Goal: Task Accomplishment & Management: Manage account settings

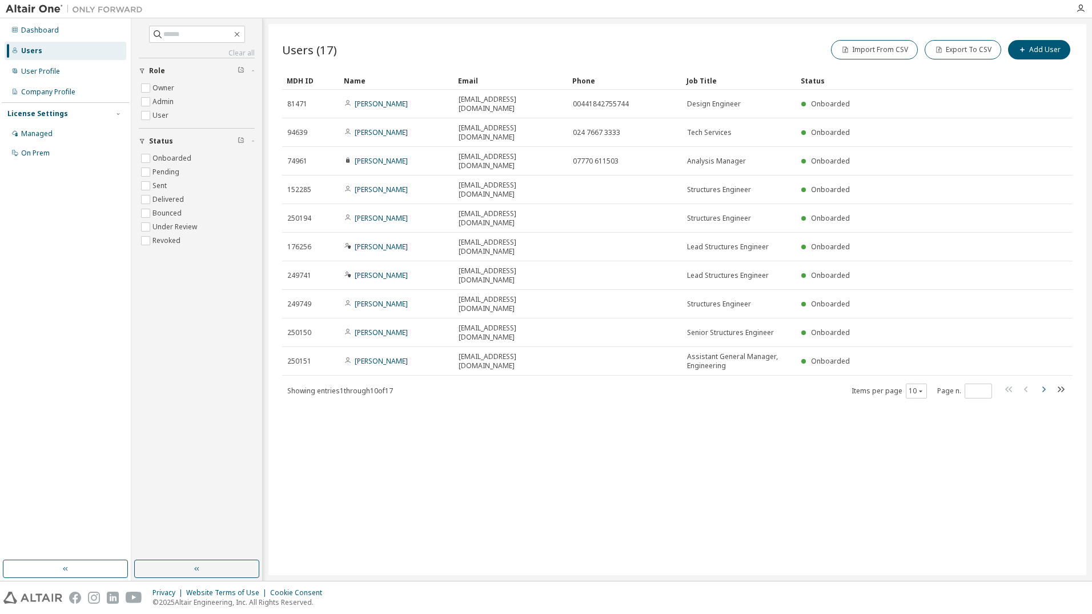
click at [1043, 382] on icon "button" at bounding box center [1044, 389] width 14 height 14
type input "*"
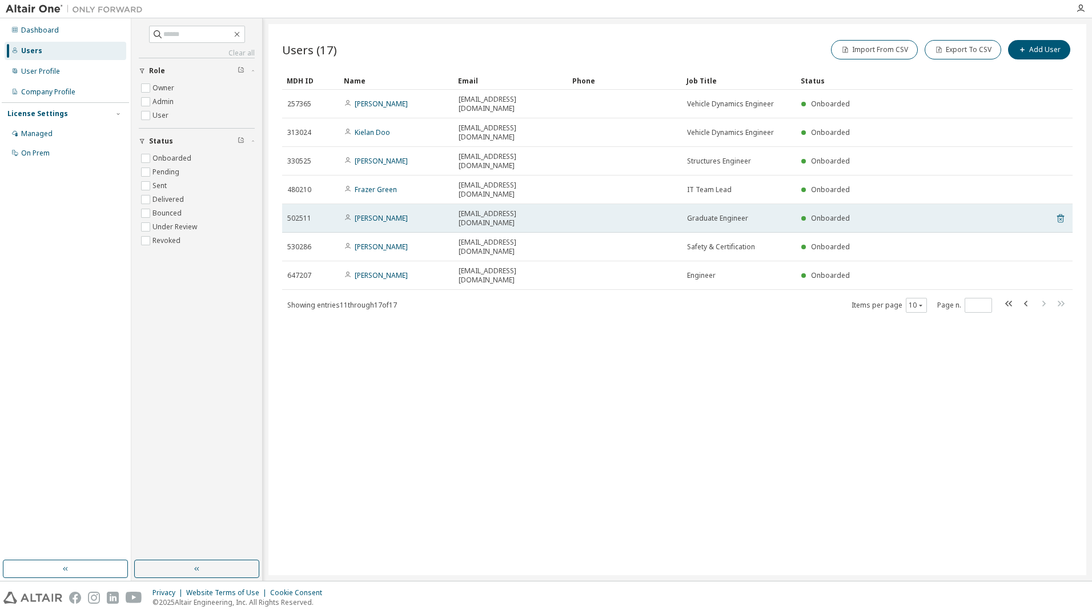
click at [1058, 214] on icon at bounding box center [1060, 218] width 7 height 9
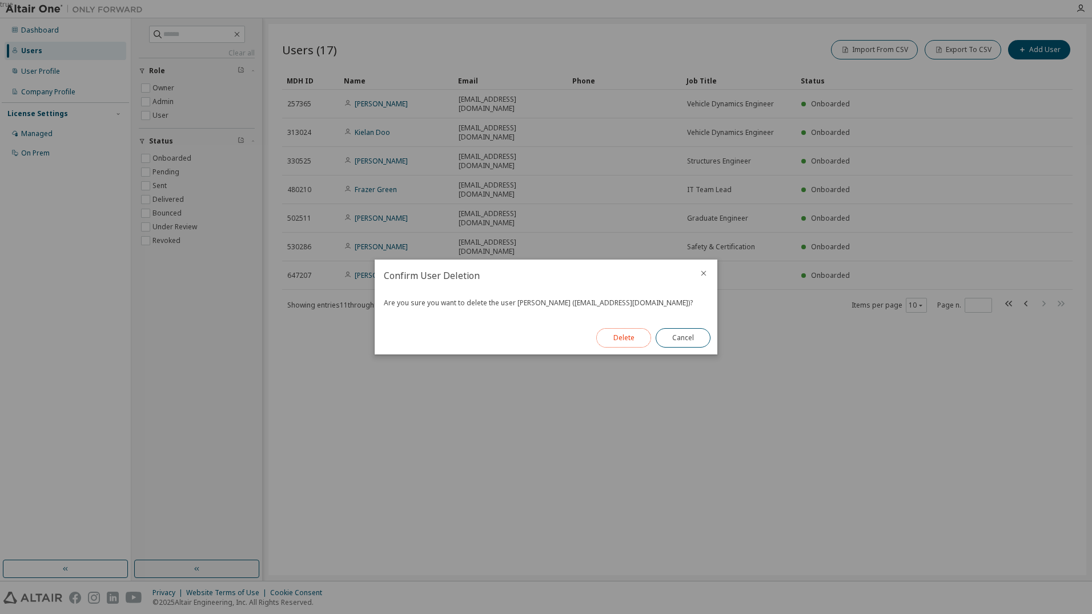
click at [622, 339] on button "Delete" at bounding box center [623, 337] width 55 height 19
click at [679, 339] on button "Close" at bounding box center [683, 337] width 55 height 19
